Goal: Information Seeking & Learning: Learn about a topic

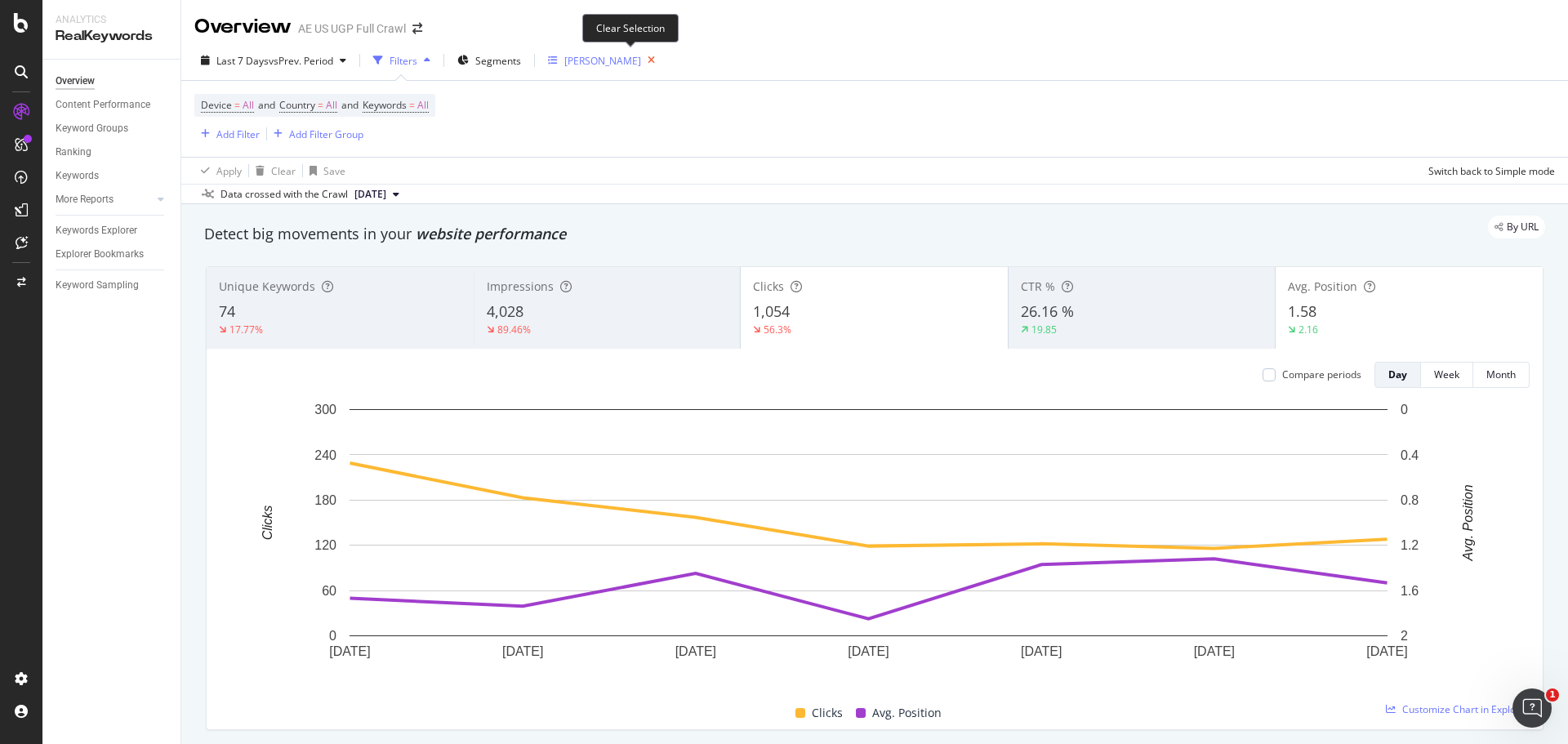
click at [641, 54] on icon "button" at bounding box center [651, 60] width 21 height 23
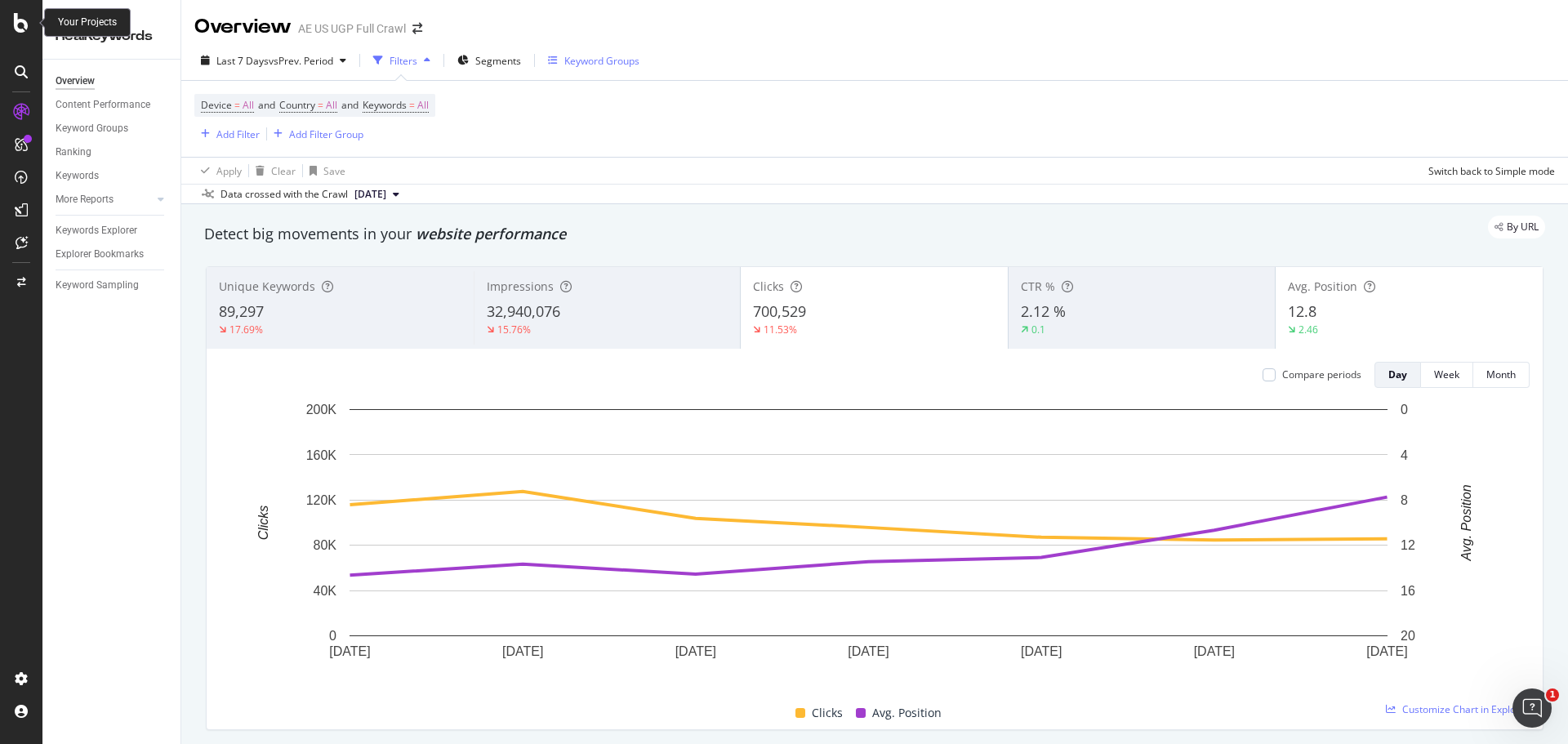
click at [11, 21] on div at bounding box center [21, 23] width 39 height 20
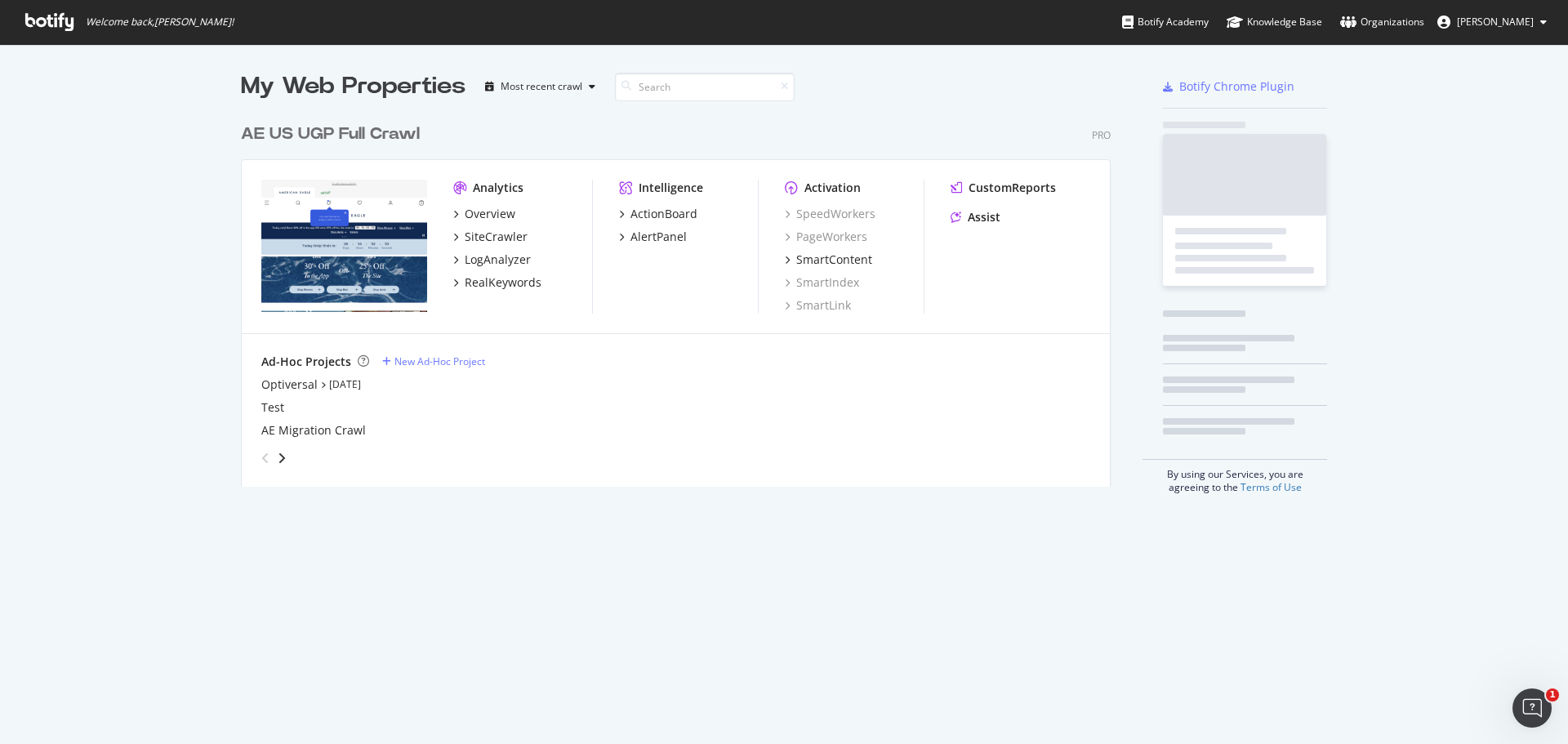
scroll to position [731, 1544]
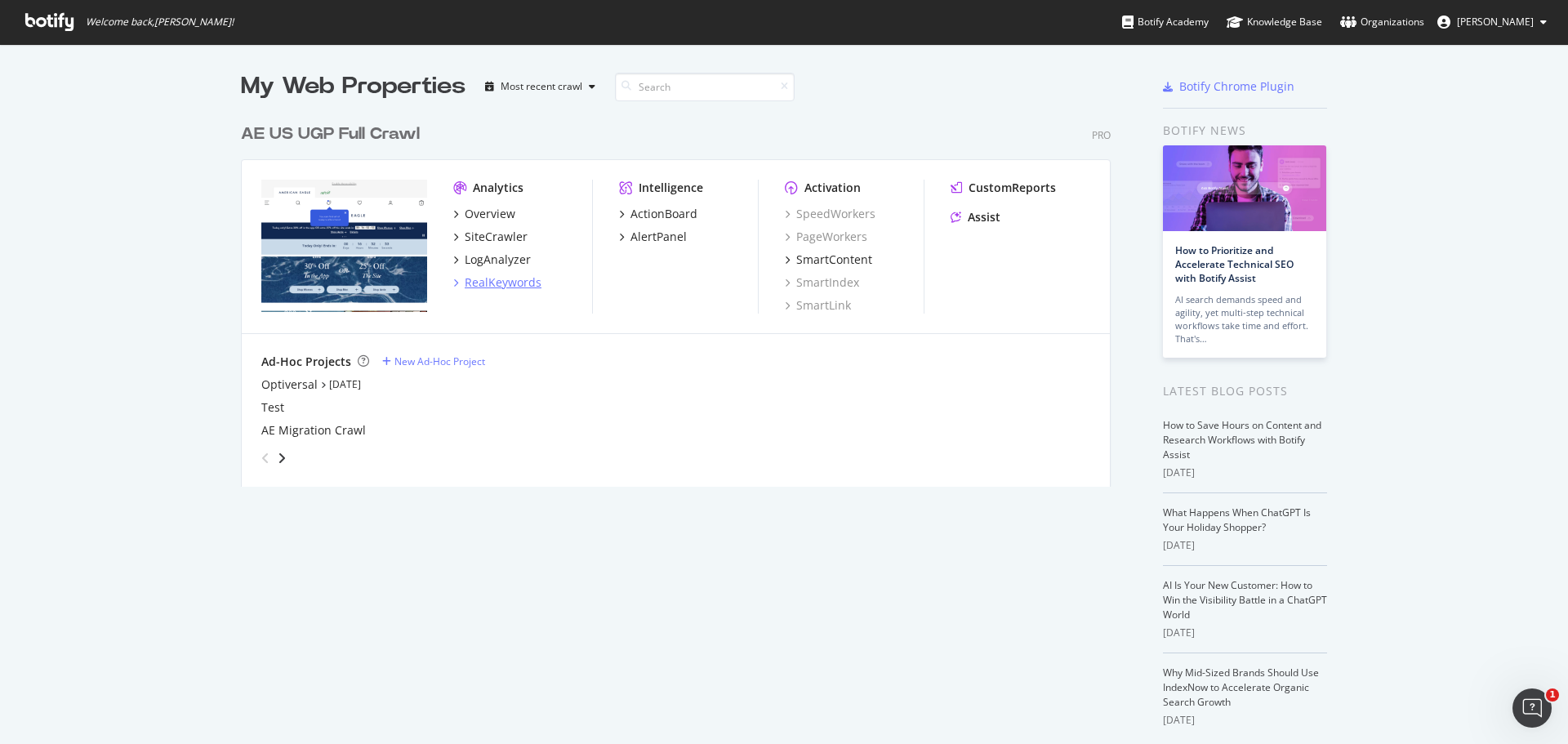
click at [503, 281] on div "RealKeywords" at bounding box center [503, 282] width 77 height 16
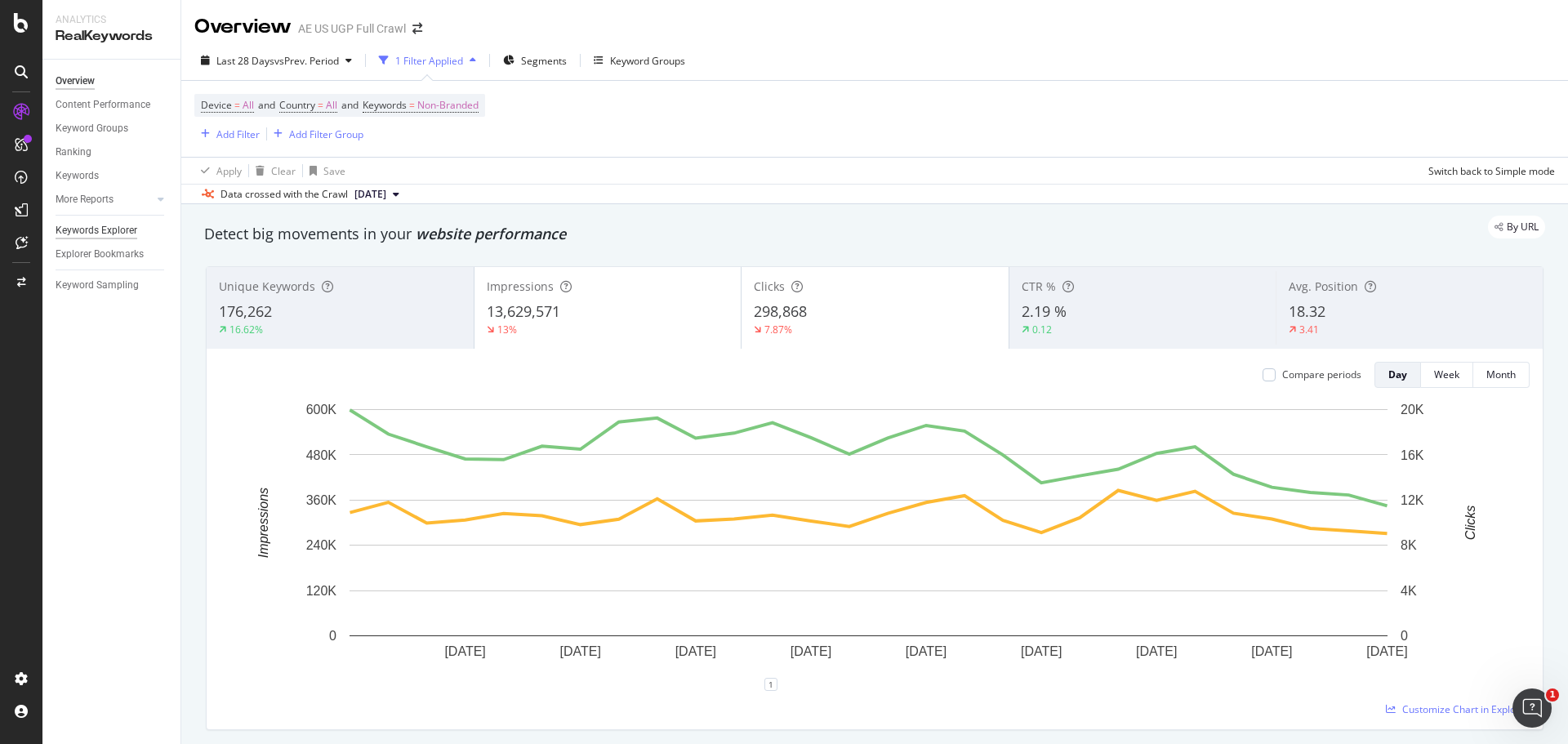
click at [115, 228] on div "Keywords Explorer" at bounding box center [96, 231] width 81 height 17
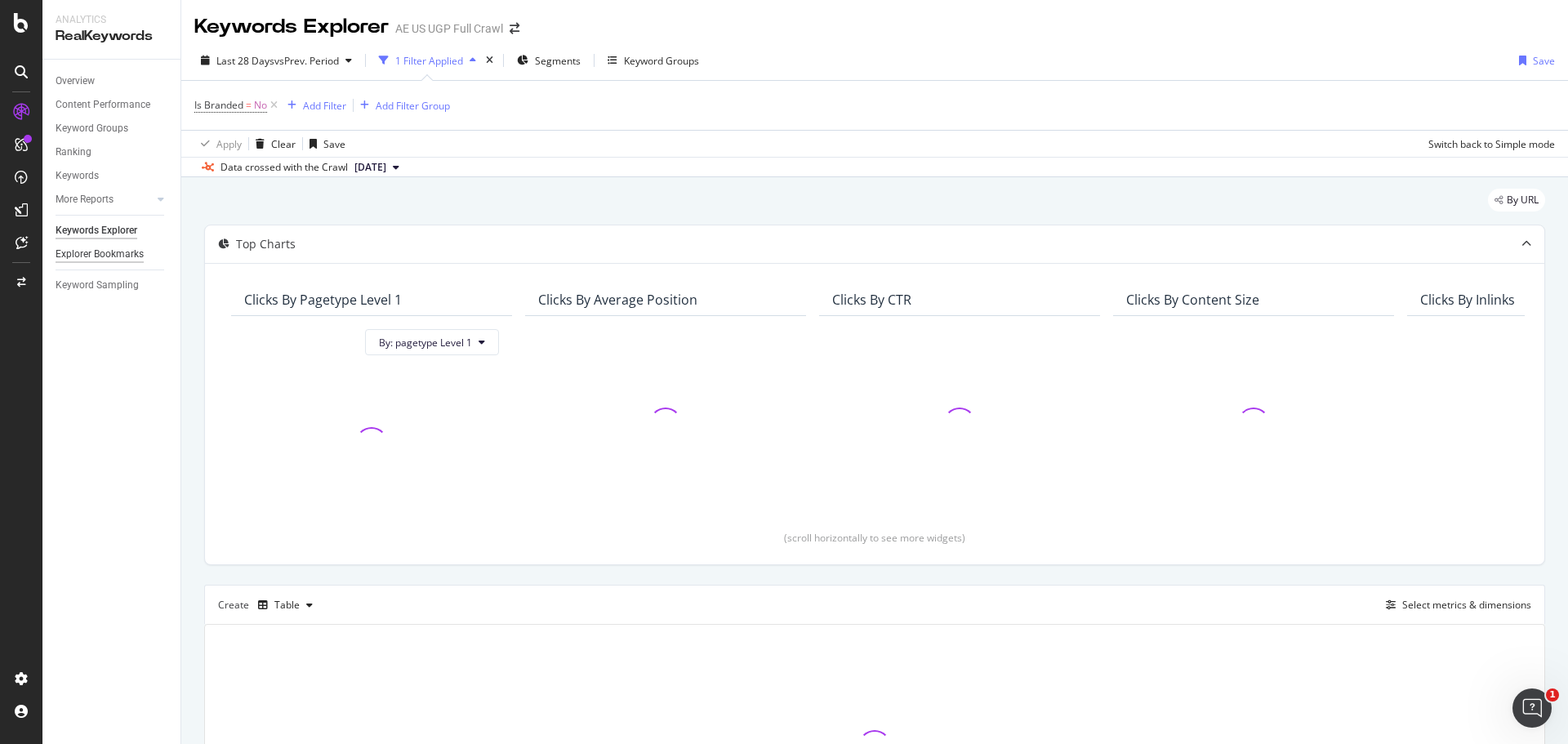
click at [118, 251] on div "Explorer Bookmarks" at bounding box center [99, 254] width 89 height 17
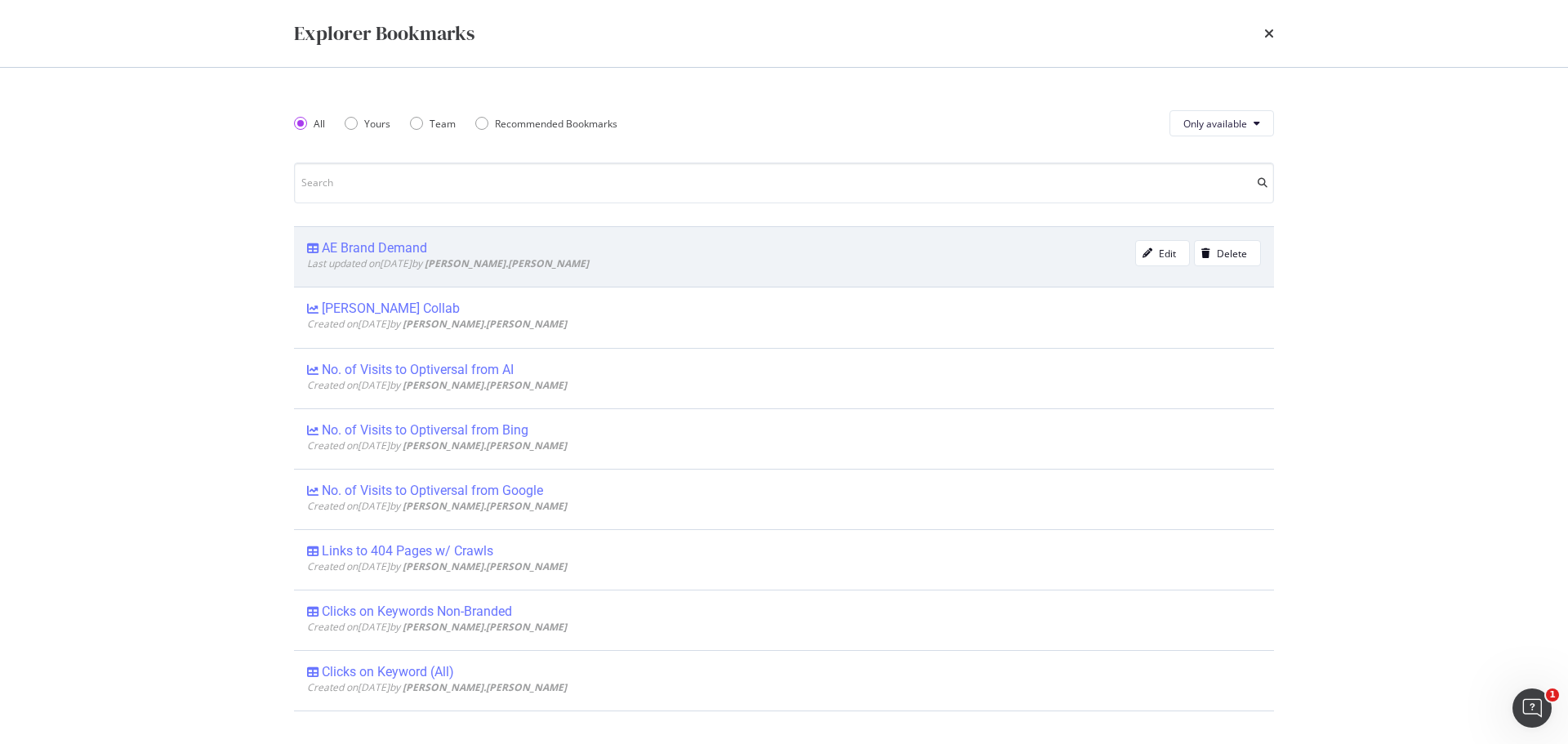
click at [363, 248] on div "AE Brand Demand" at bounding box center [374, 249] width 106 height 16
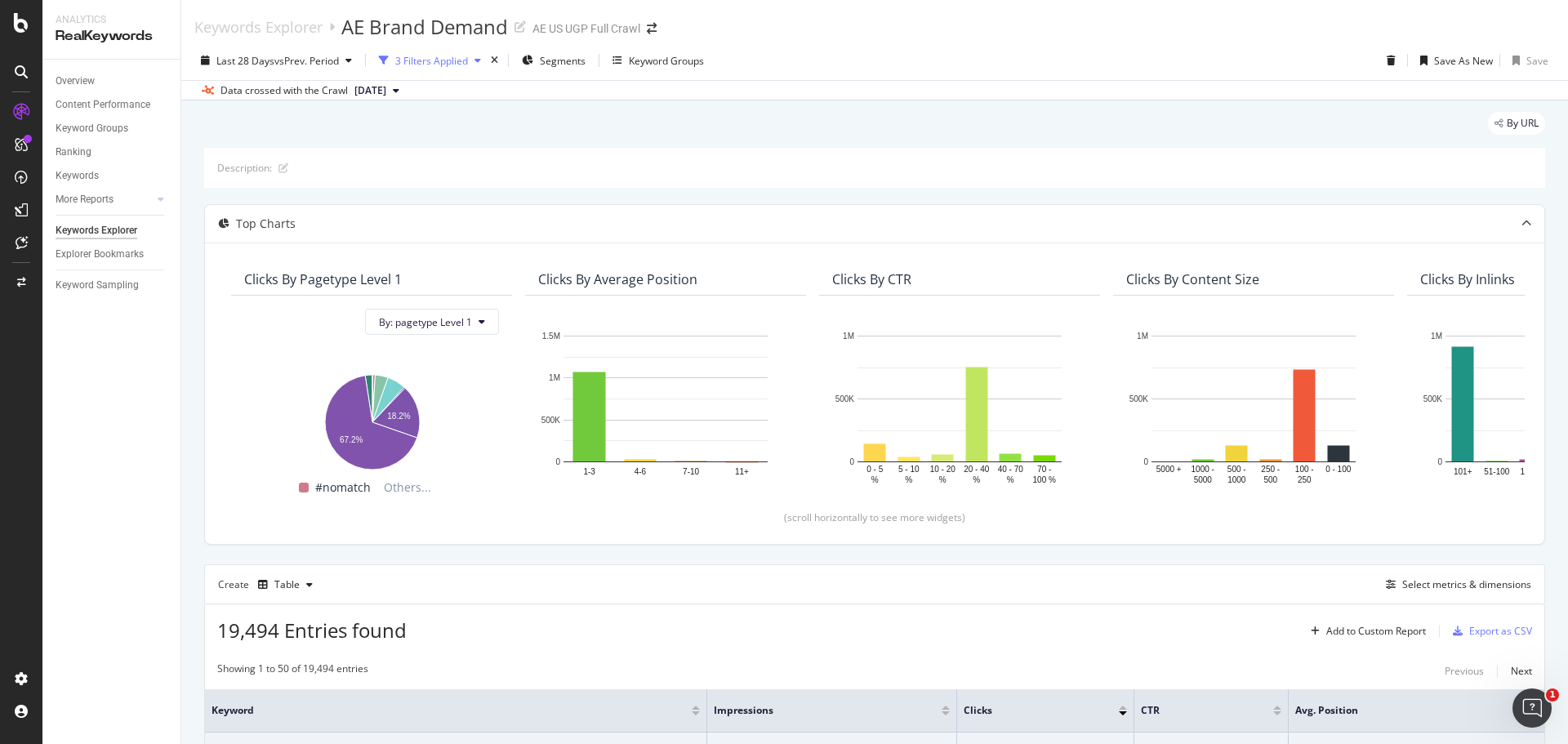
click at [437, 60] on div "3 Filters Applied" at bounding box center [431, 61] width 72 height 14
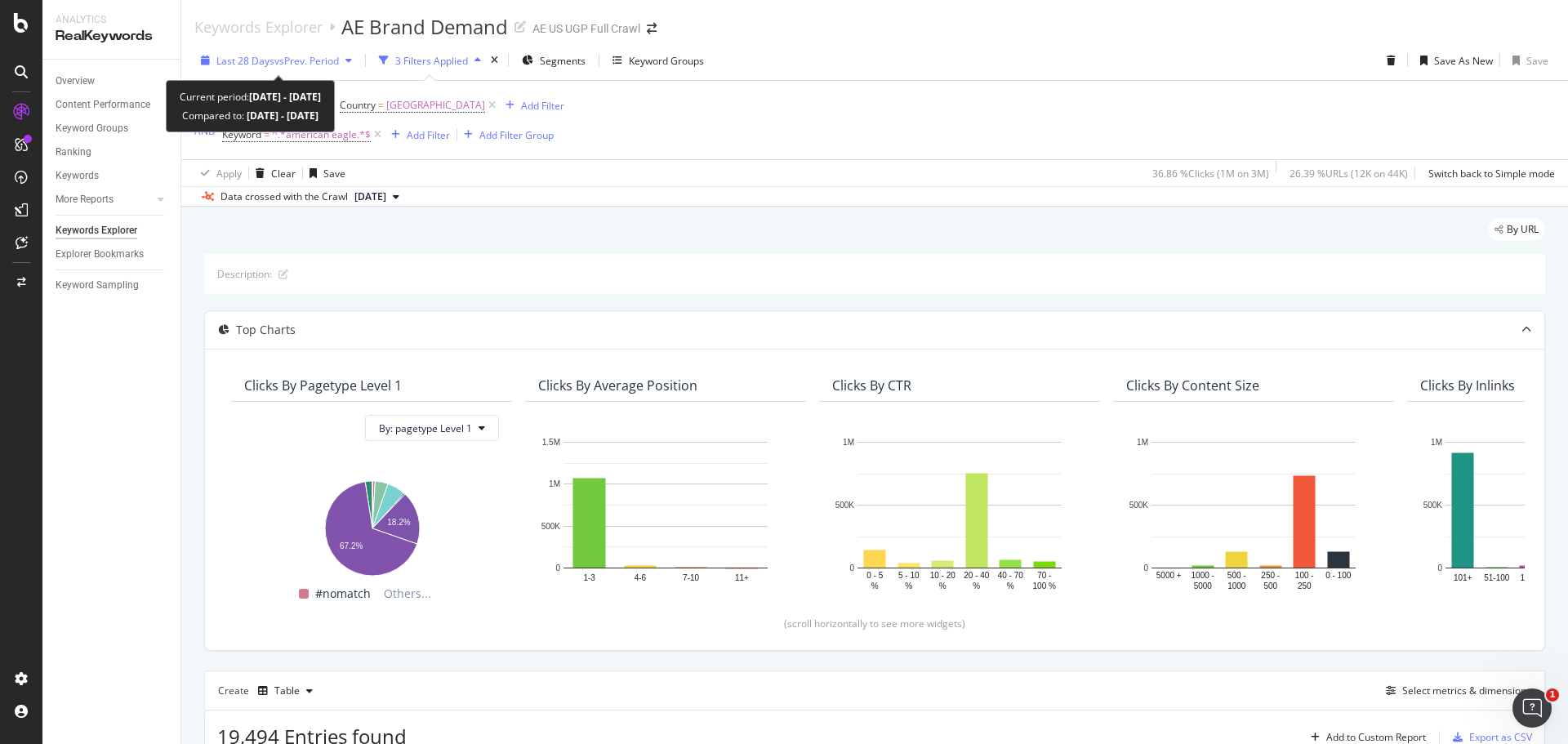
click at [298, 52] on div "Last 28 Days vs Prev. Period" at bounding box center [277, 60] width 165 height 24
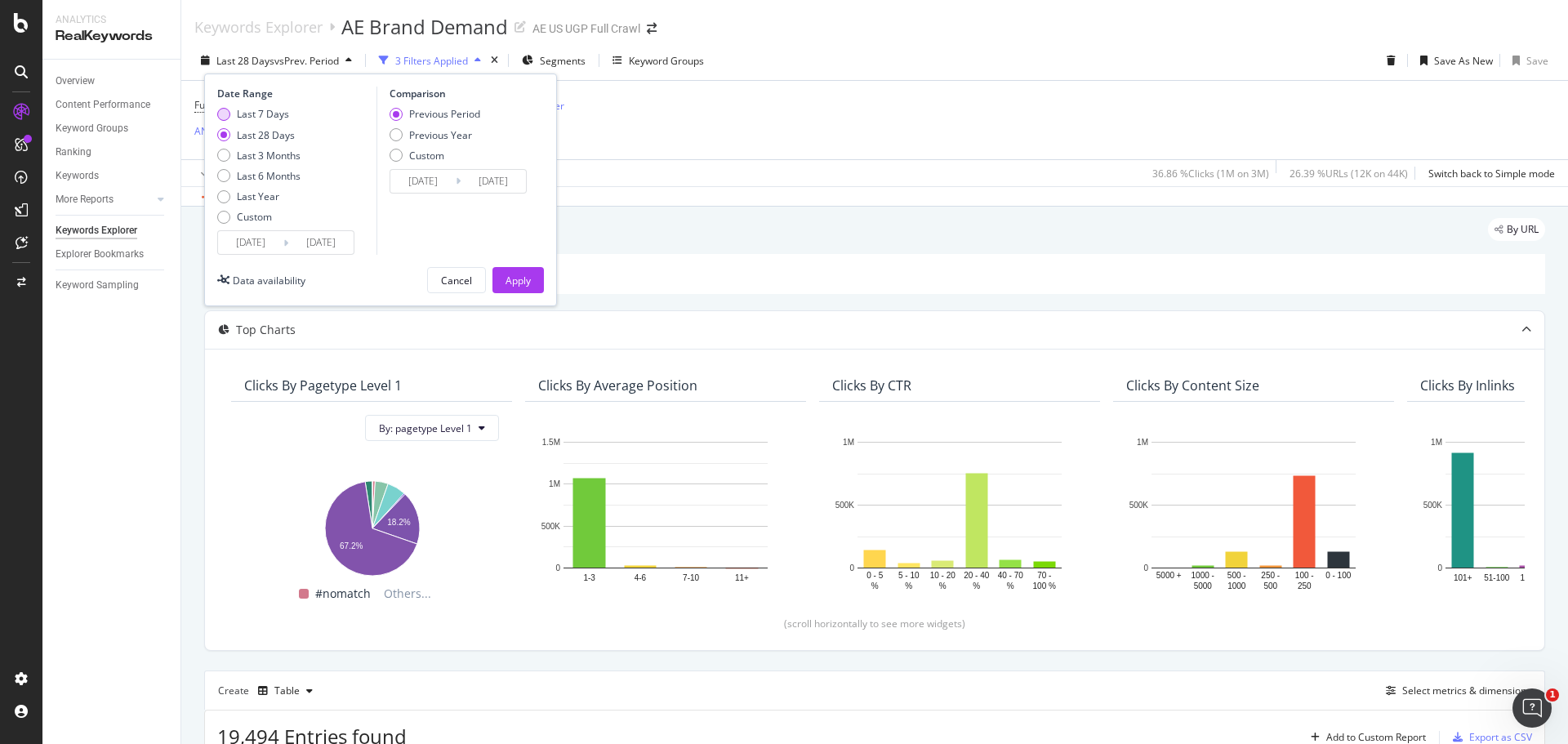
click at [259, 113] on div "Last 7 Days" at bounding box center [263, 113] width 52 height 14
type input "[DATE]"
click at [460, 138] on div "Previous Year" at bounding box center [441, 135] width 63 height 14
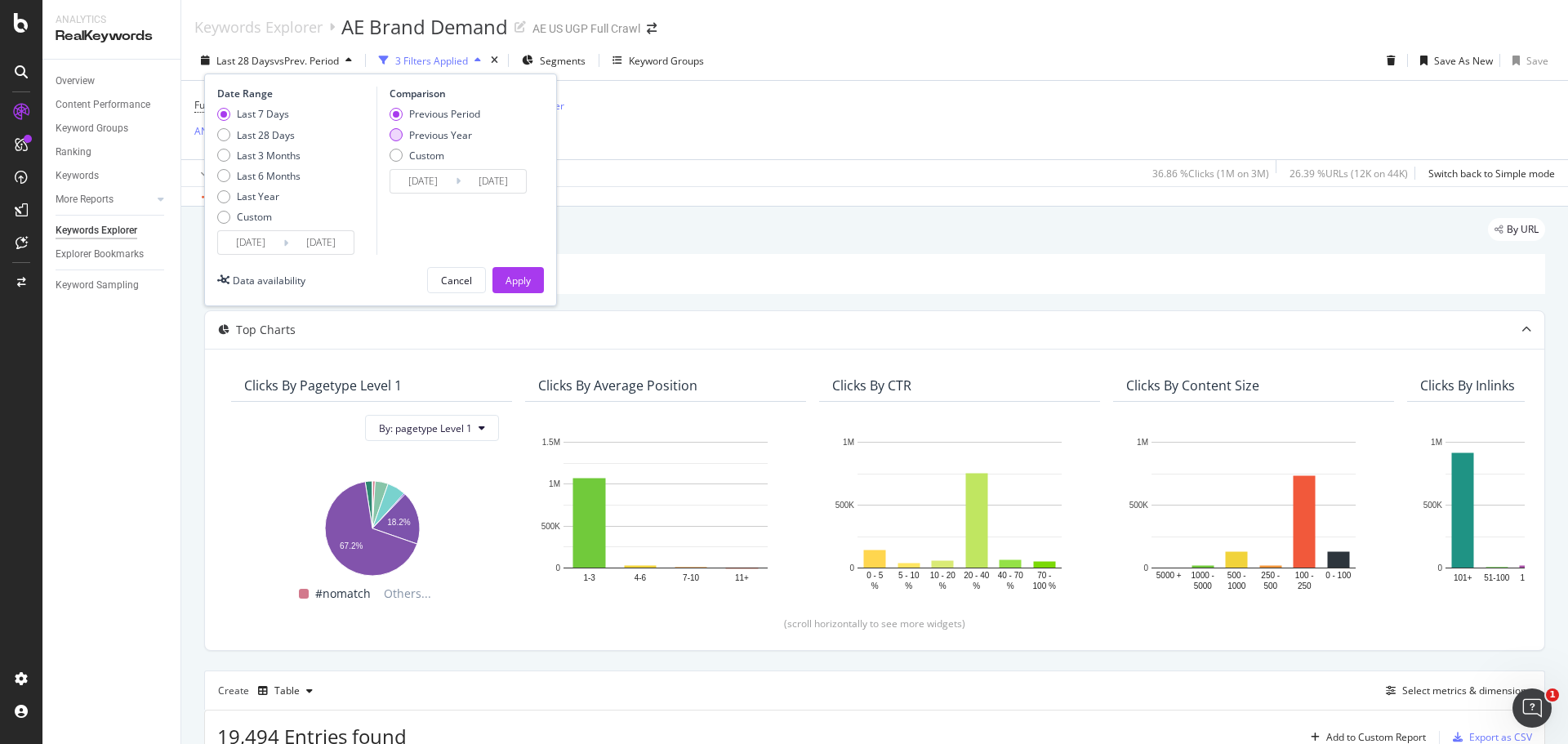
type input "[DATE]"
click at [513, 278] on div "Apply" at bounding box center [518, 280] width 25 height 14
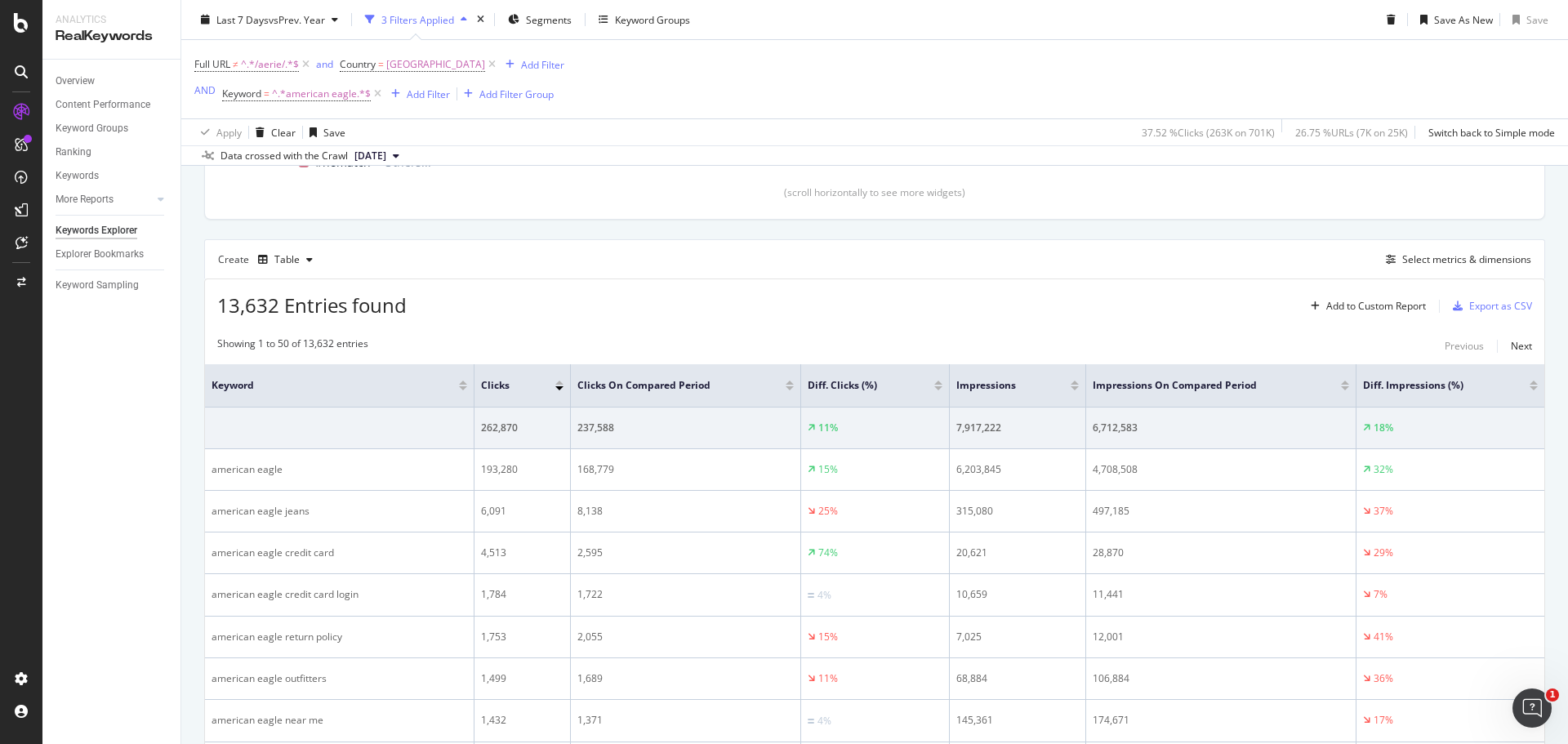
scroll to position [513, 0]
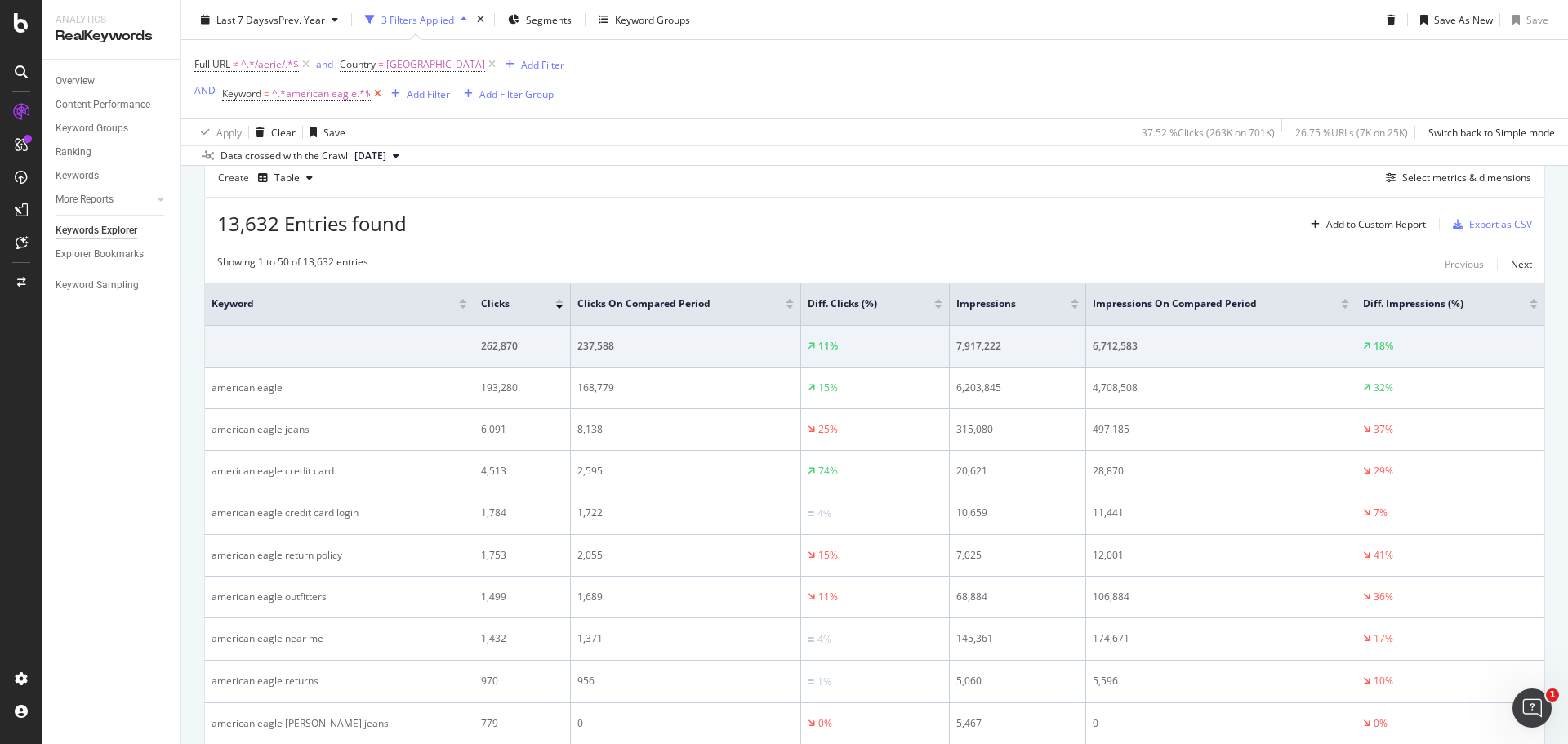
click at [373, 90] on icon at bounding box center [377, 94] width 14 height 16
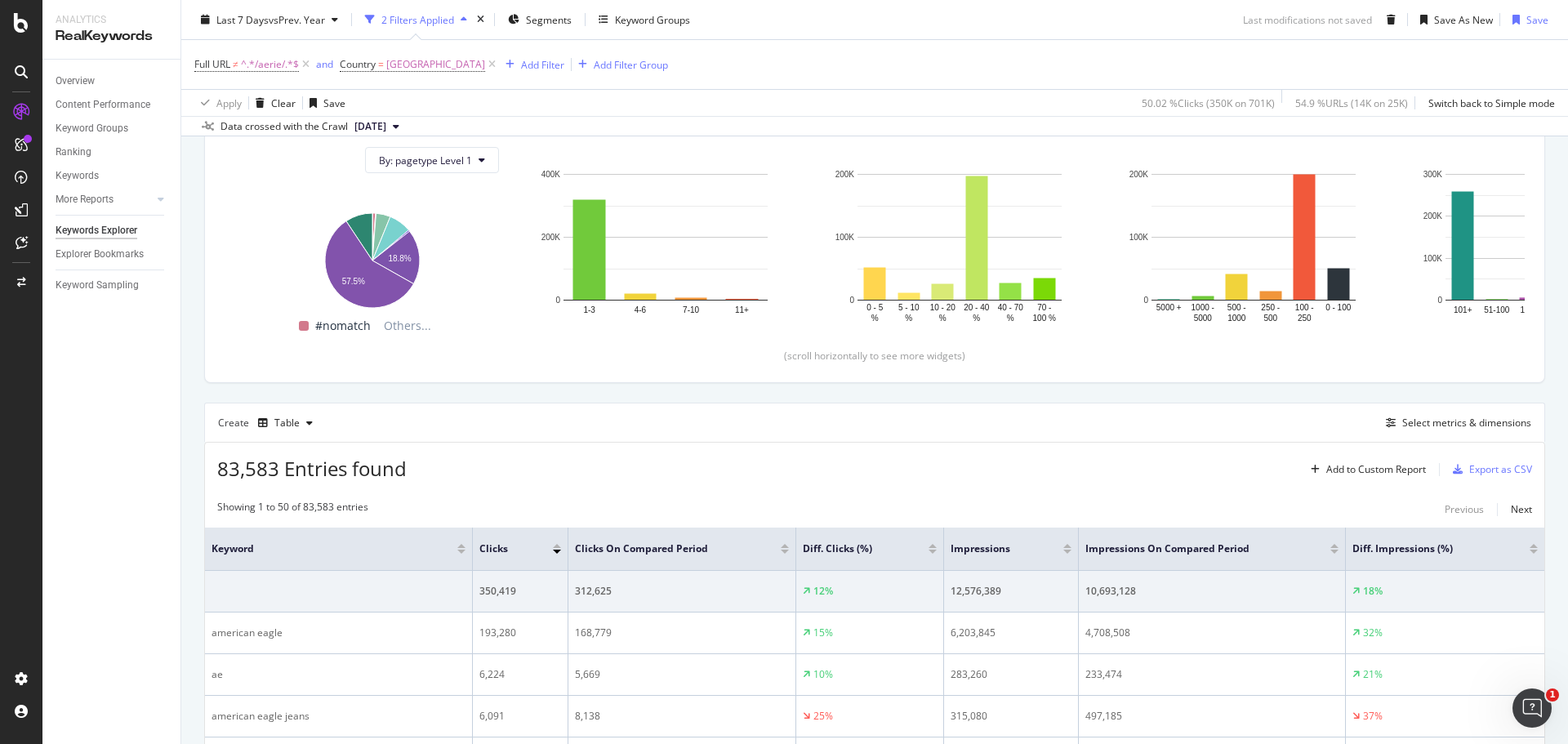
scroll to position [484, 0]
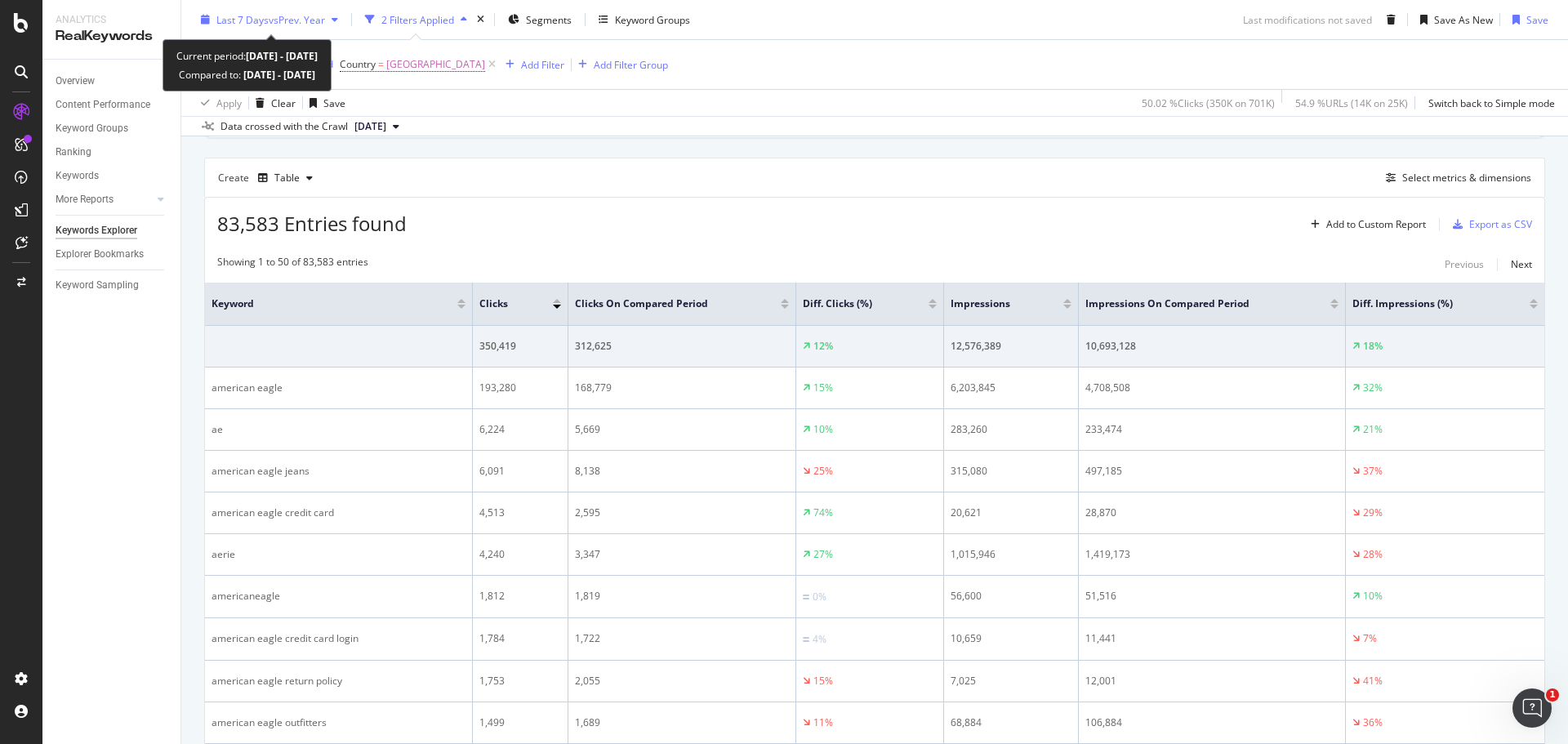
click at [283, 13] on span "vs Prev. Year" at bounding box center [297, 19] width 56 height 14
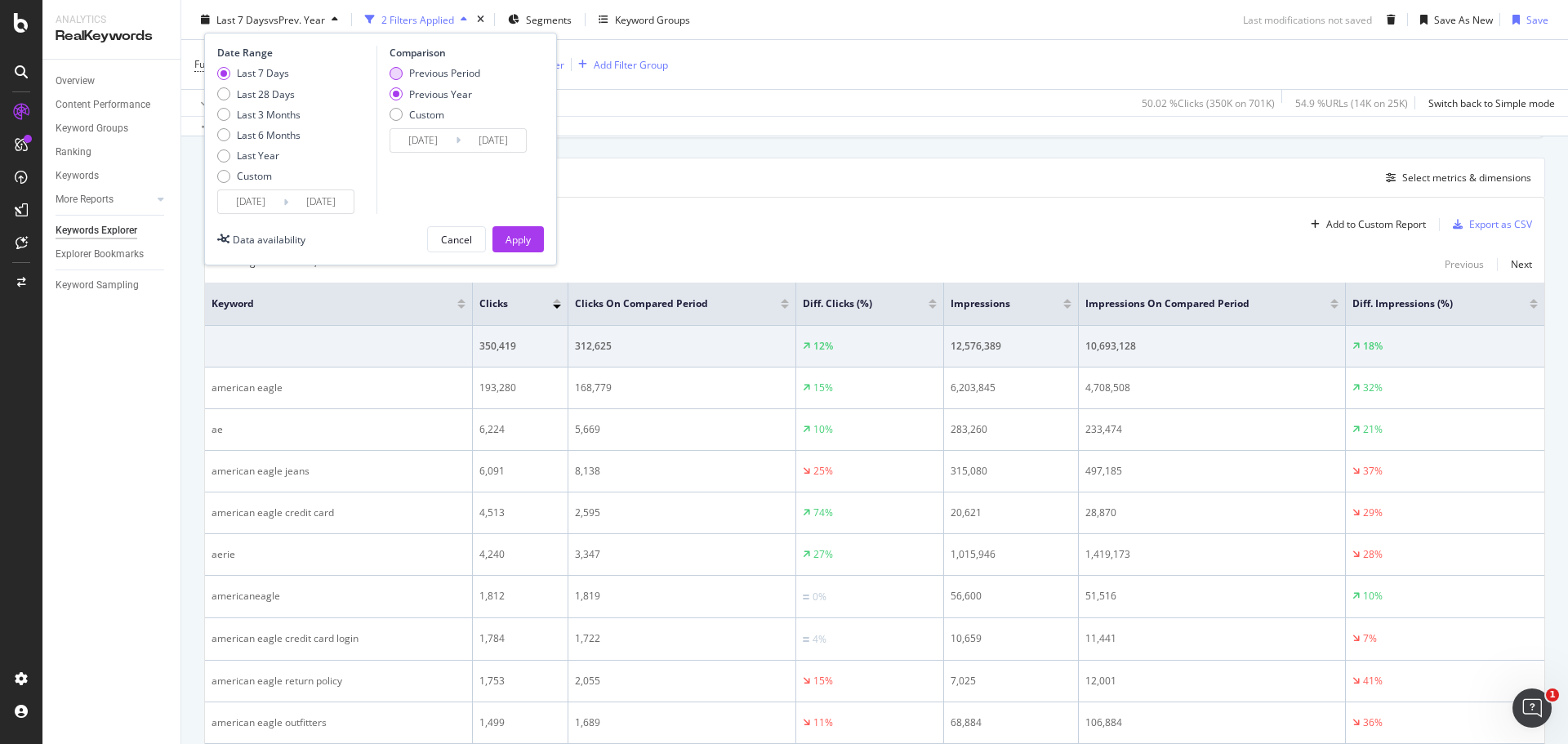
click at [415, 78] on div "Previous Period" at bounding box center [445, 72] width 71 height 14
type input "[DATE]"
click at [505, 230] on div "Apply" at bounding box center [518, 239] width 25 height 24
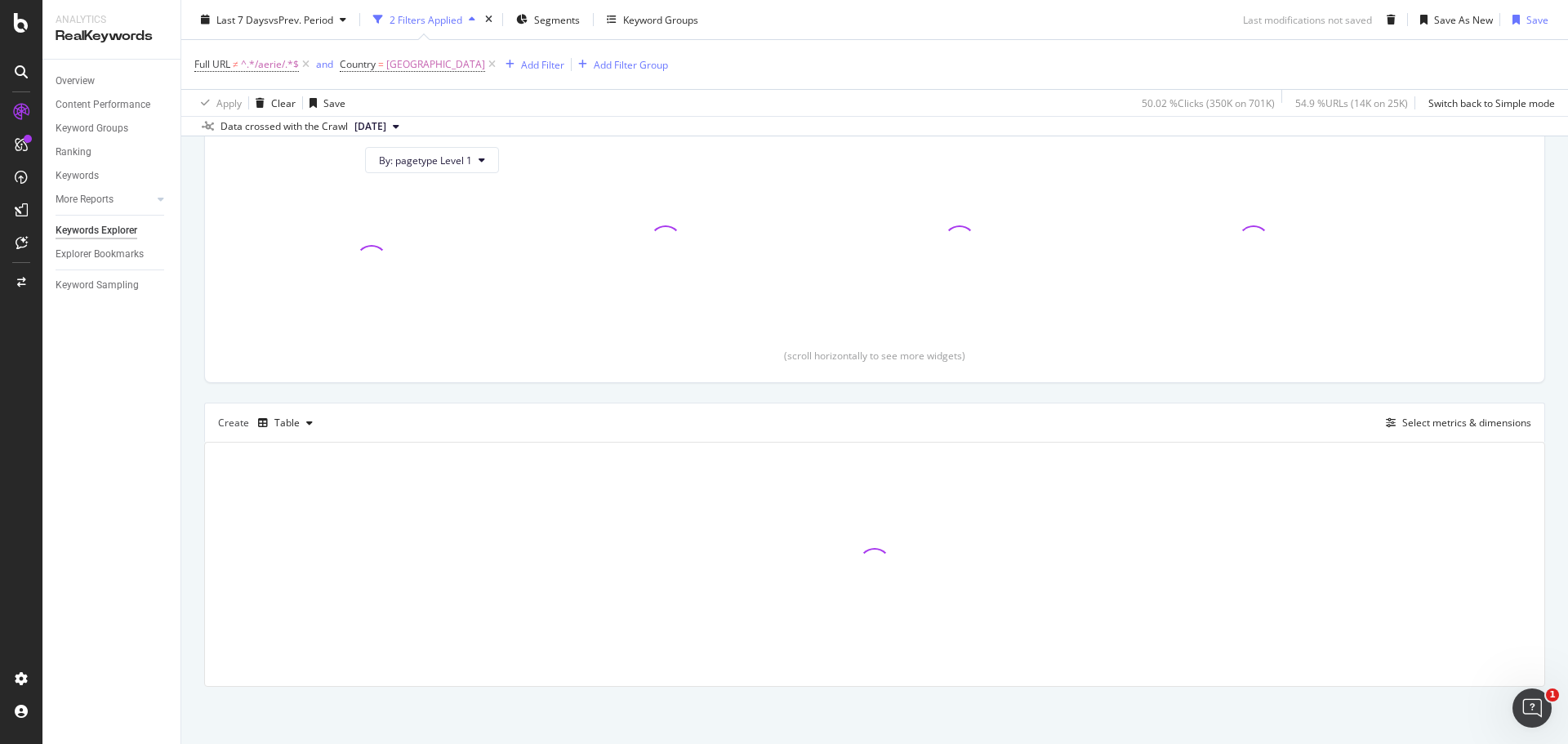
scroll to position [239, 0]
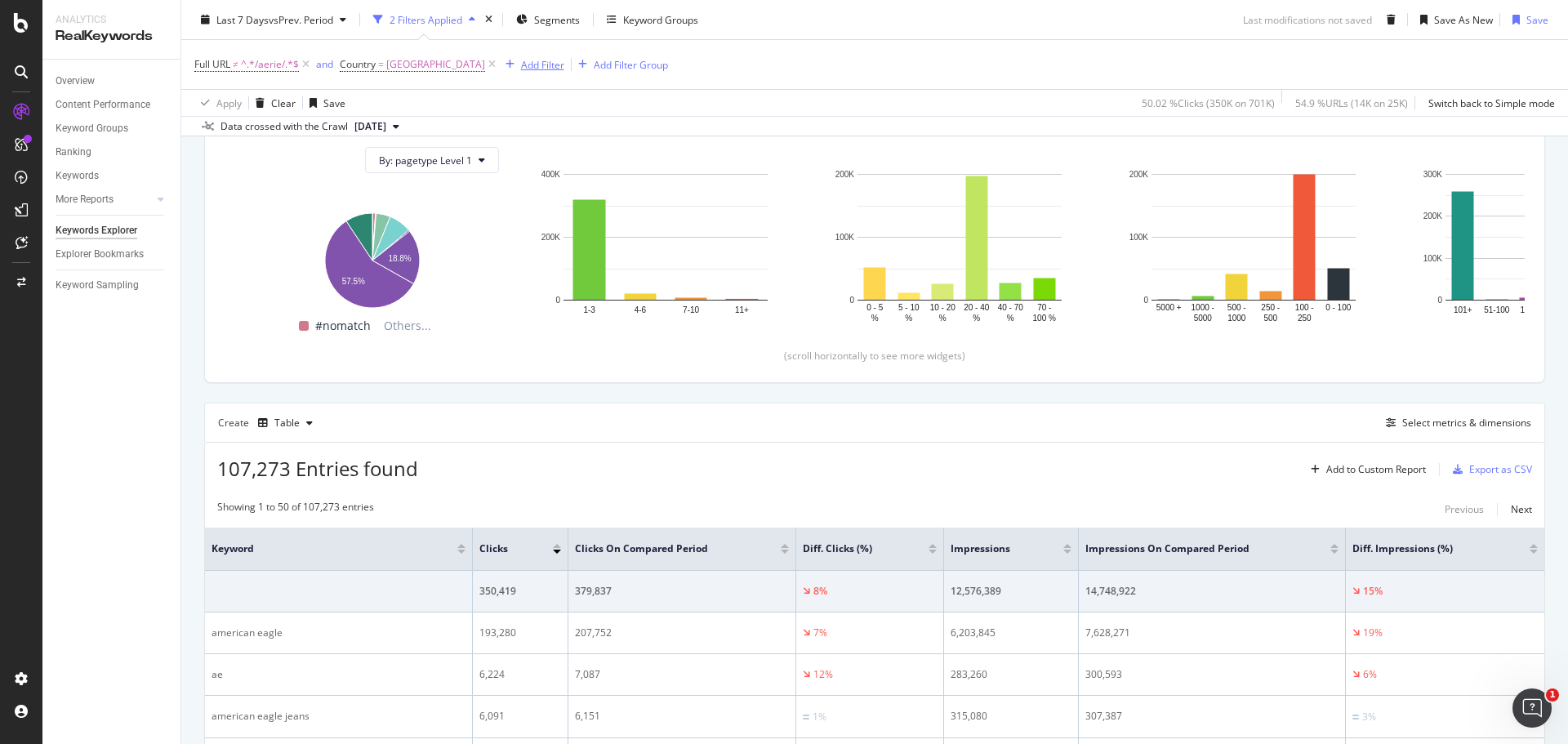
click at [559, 67] on div "Add Filter" at bounding box center [543, 63] width 43 height 14
click at [991, 63] on div "Full URL ≠ ^.*/aerie/.*$ and Country = [GEOGRAPHIC_DATA] Add Filter Add Filter …" at bounding box center [874, 64] width 1361 height 49
click at [106, 253] on div "Explorer Bookmarks" at bounding box center [99, 254] width 89 height 17
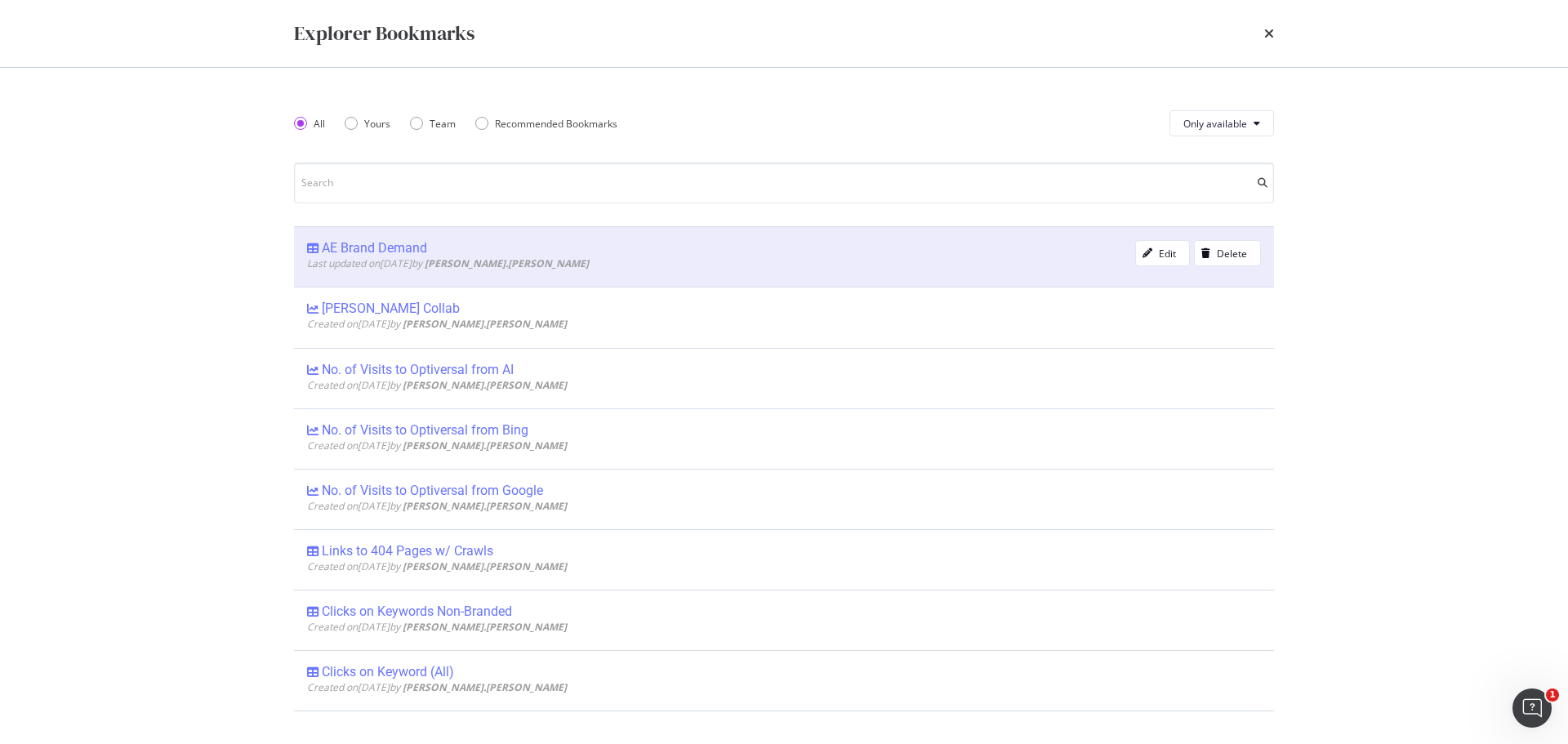
click at [341, 248] on div "AE Brand Demand" at bounding box center [374, 249] width 106 height 16
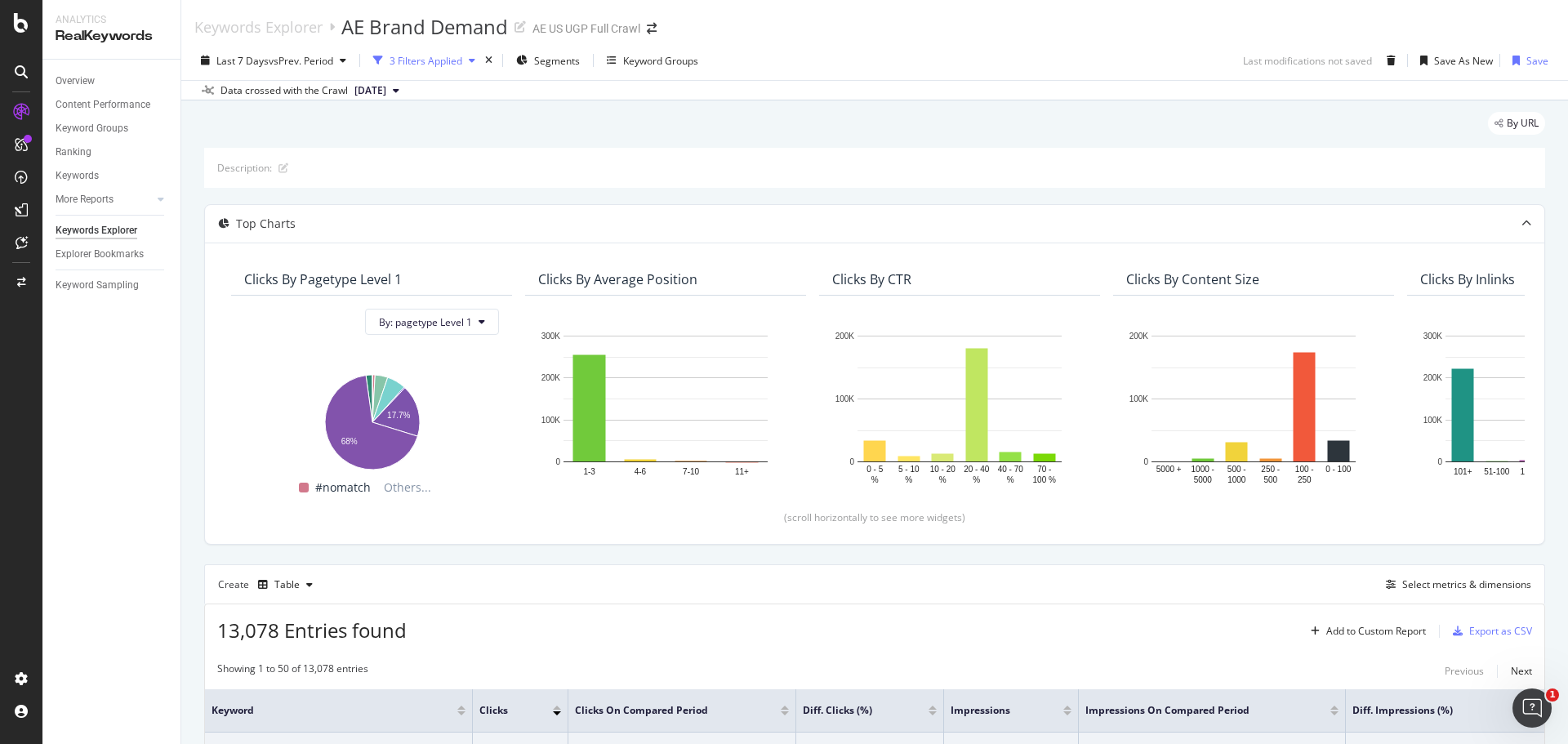
click at [421, 62] on div "3 Filters Applied" at bounding box center [426, 61] width 72 height 14
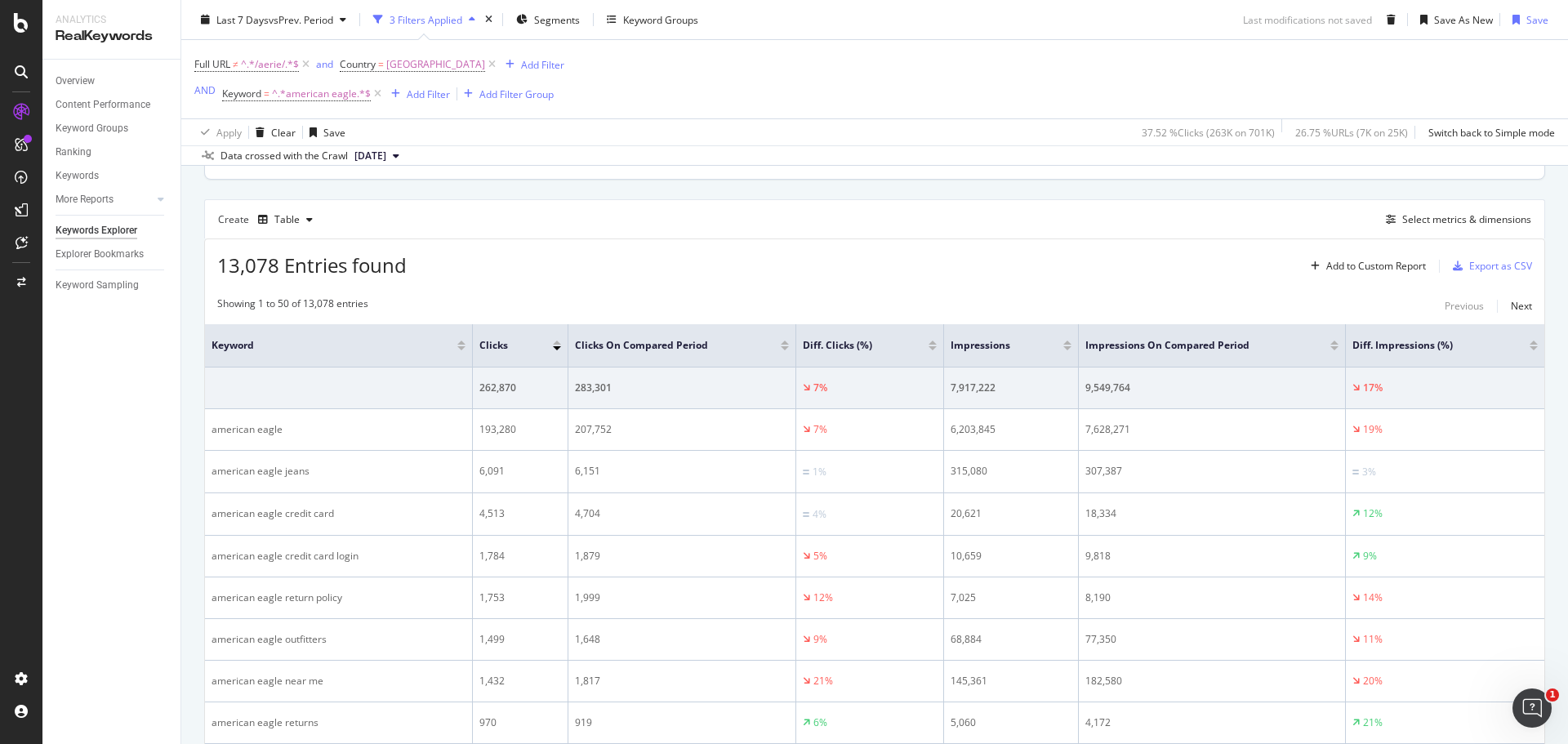
scroll to position [490, 0]
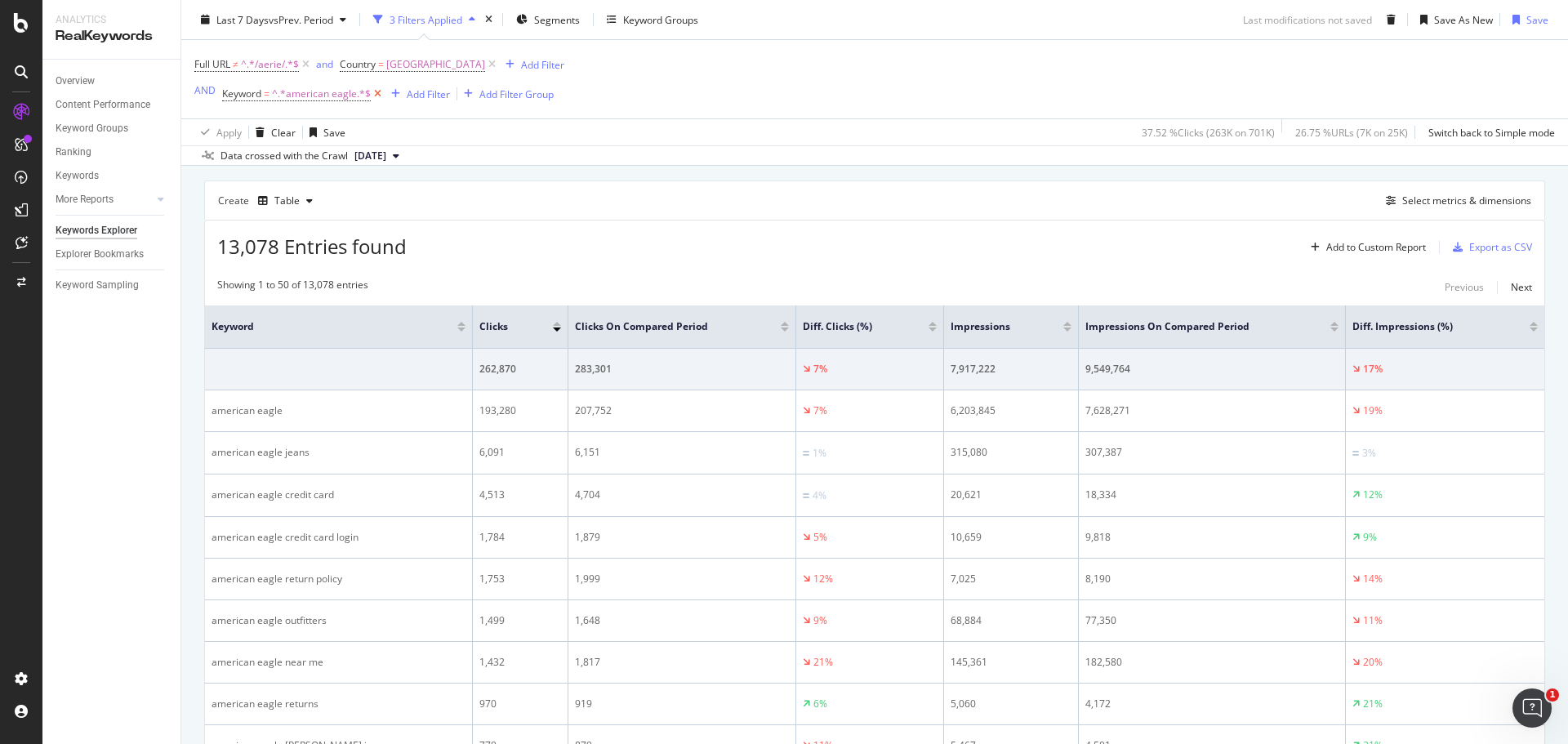
click at [379, 95] on icon at bounding box center [377, 94] width 14 height 16
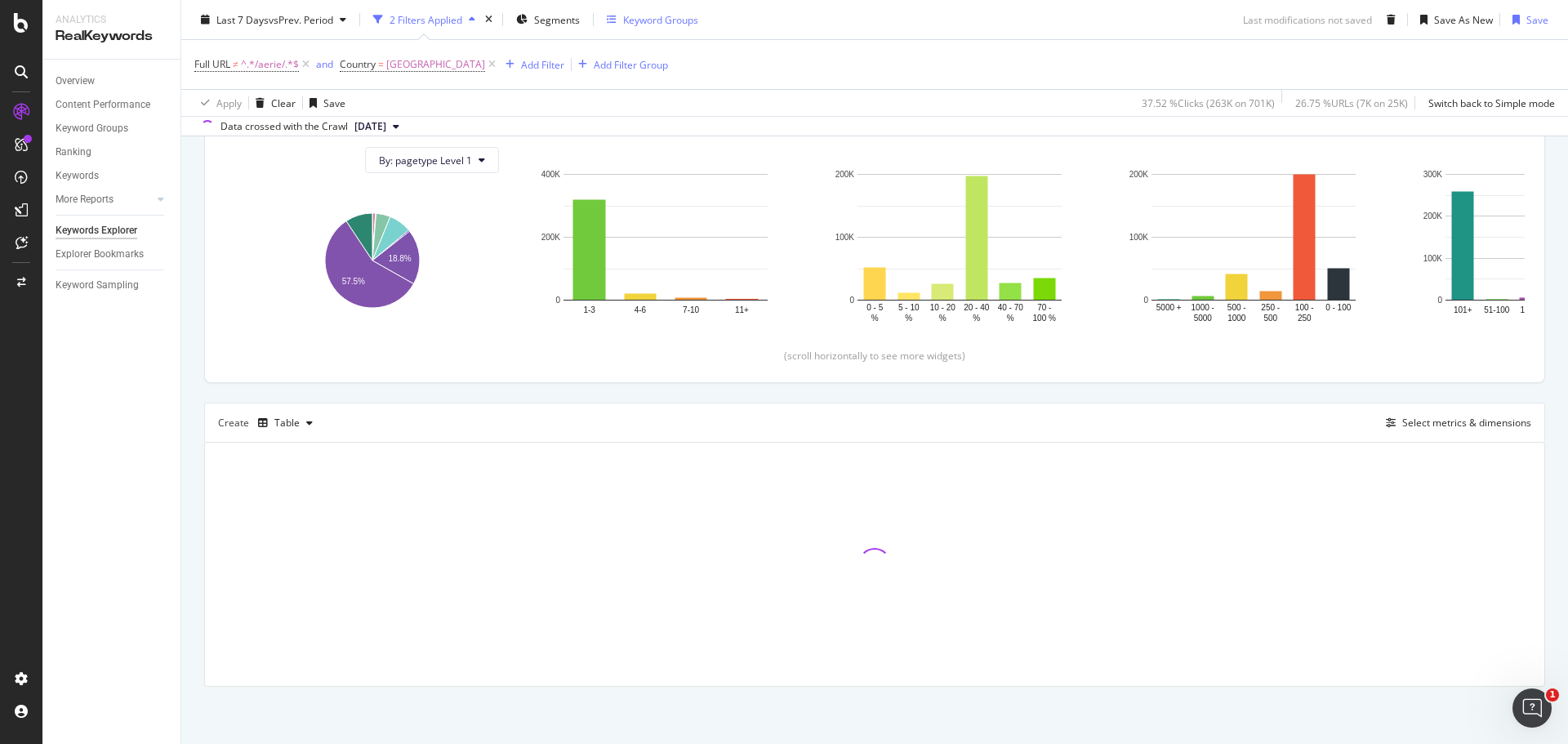
click at [674, 19] on div "Keyword Groups" at bounding box center [660, 19] width 75 height 14
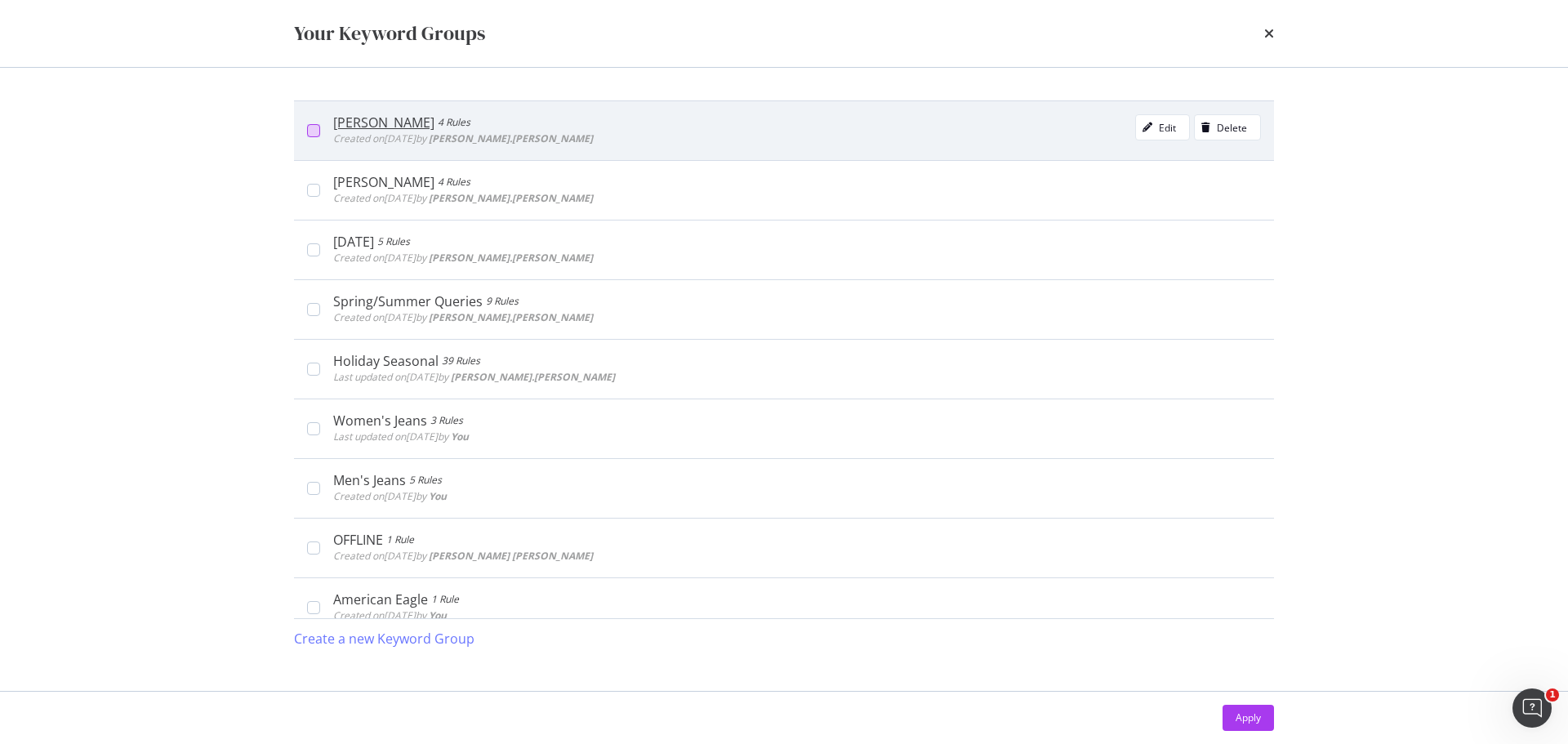
click at [318, 133] on div "modal" at bounding box center [314, 130] width 13 height 13
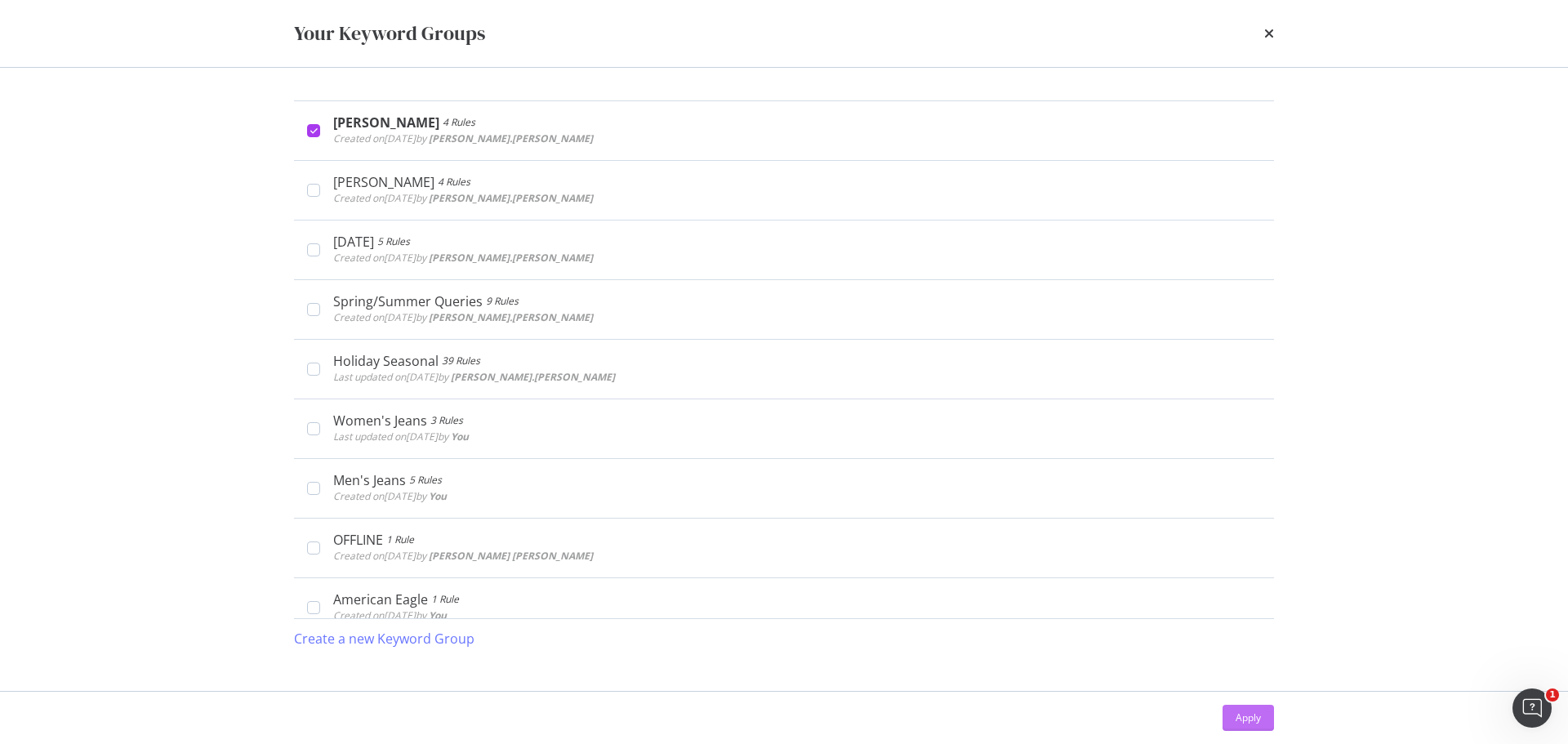
click at [1253, 705] on div "Apply" at bounding box center [1249, 717] width 25 height 24
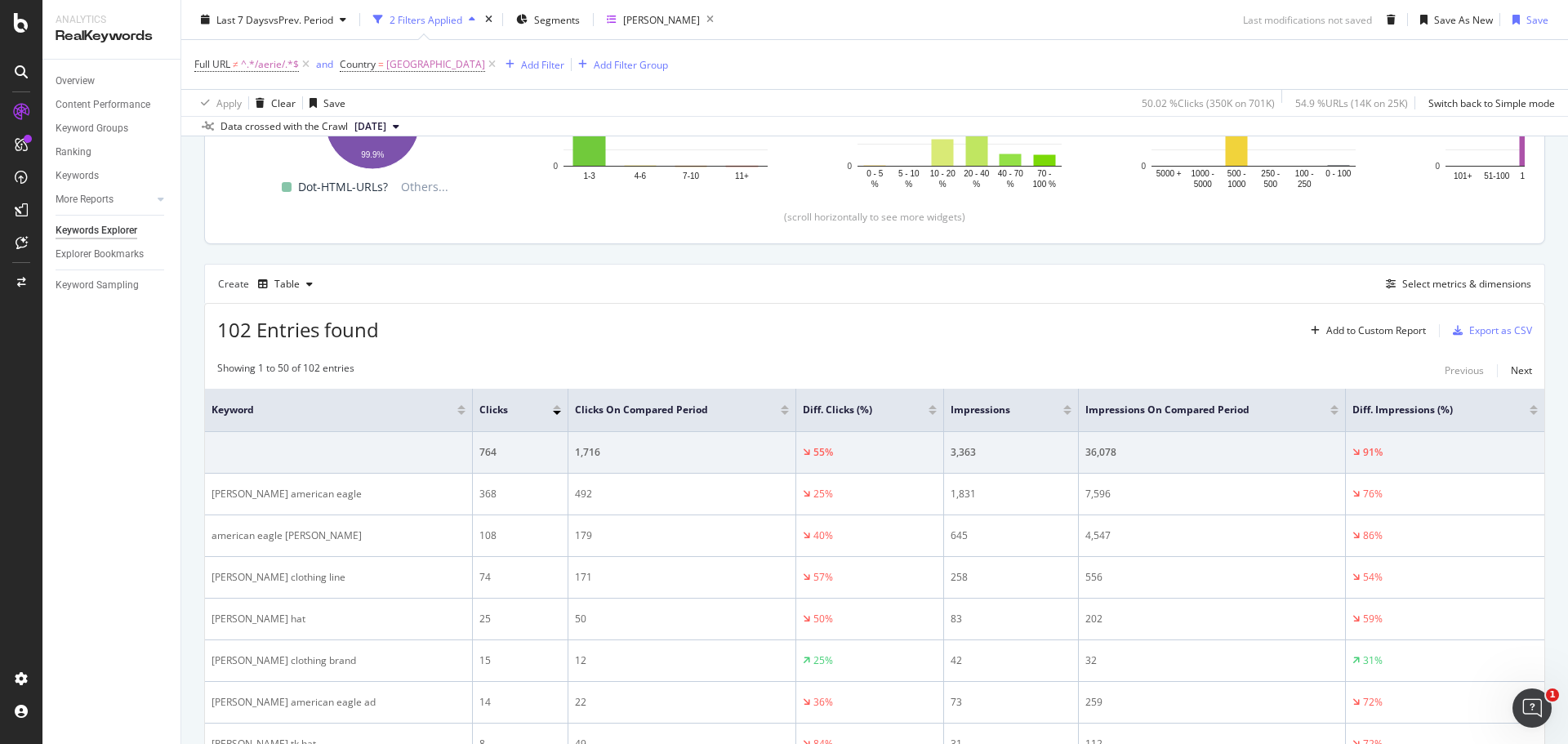
scroll to position [409, 0]
